Goal: Information Seeking & Learning: Learn about a topic

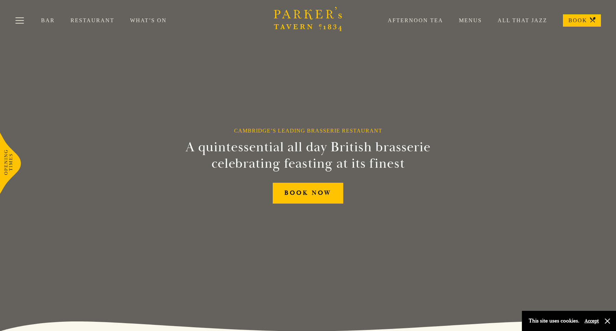
click at [83, 22] on link "Restaurant" at bounding box center [100, 20] width 60 height 7
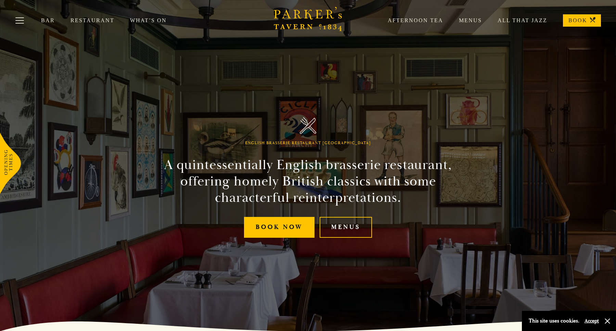
click at [519, 18] on link "All That Jazz" at bounding box center [514, 20] width 65 height 7
click at [348, 222] on link "Menus" at bounding box center [345, 227] width 52 height 21
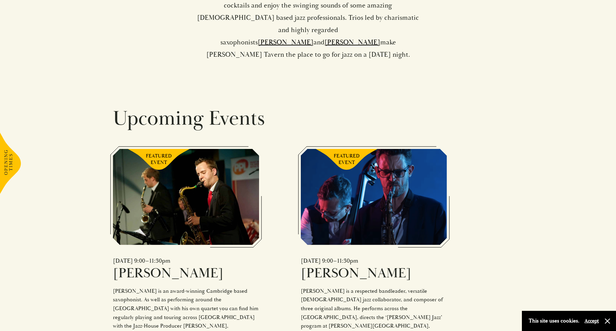
scroll to position [426, 0]
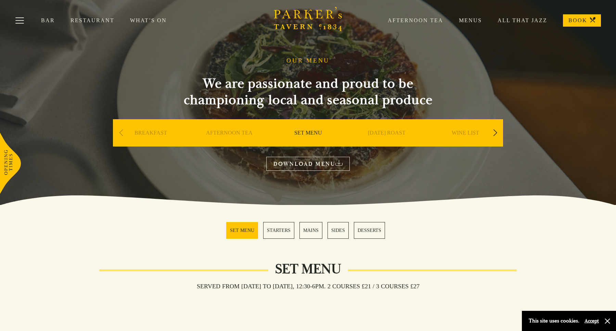
click at [305, 230] on link "MAINS" at bounding box center [310, 230] width 23 height 17
click at [311, 132] on link "SET MENU" at bounding box center [308, 143] width 28 height 27
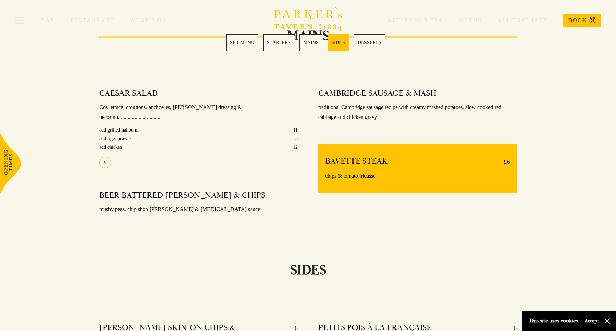
scroll to position [685, 0]
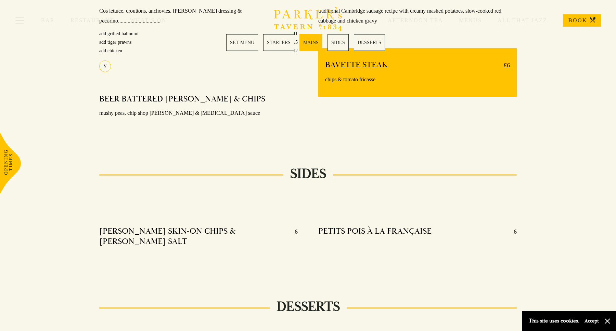
scroll to position [544, 0]
